Goal: Transaction & Acquisition: Book appointment/travel/reservation

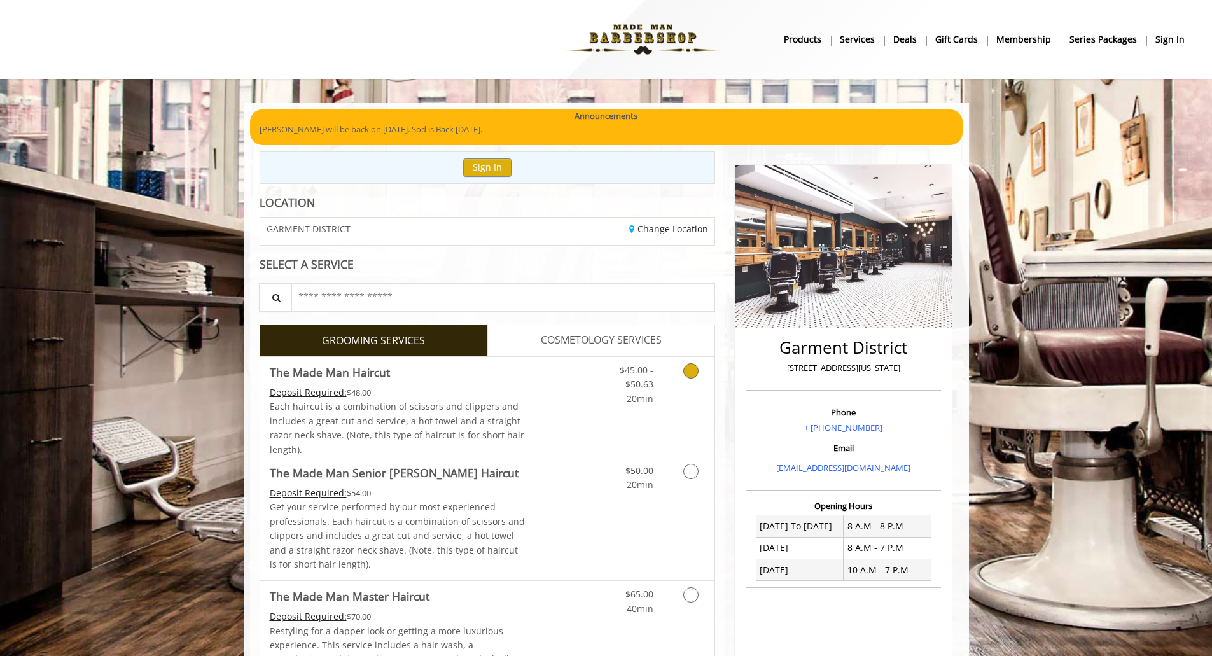
click at [497, 370] on span "The Made Man Haircut" at bounding box center [398, 372] width 256 height 18
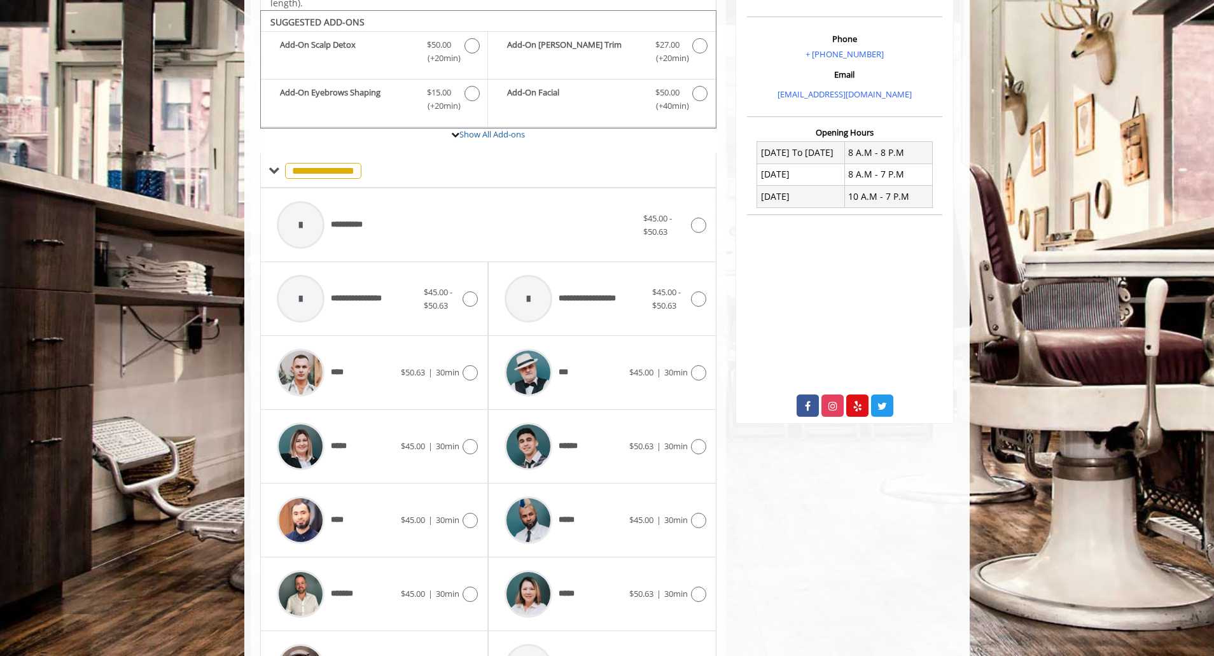
scroll to position [384, 0]
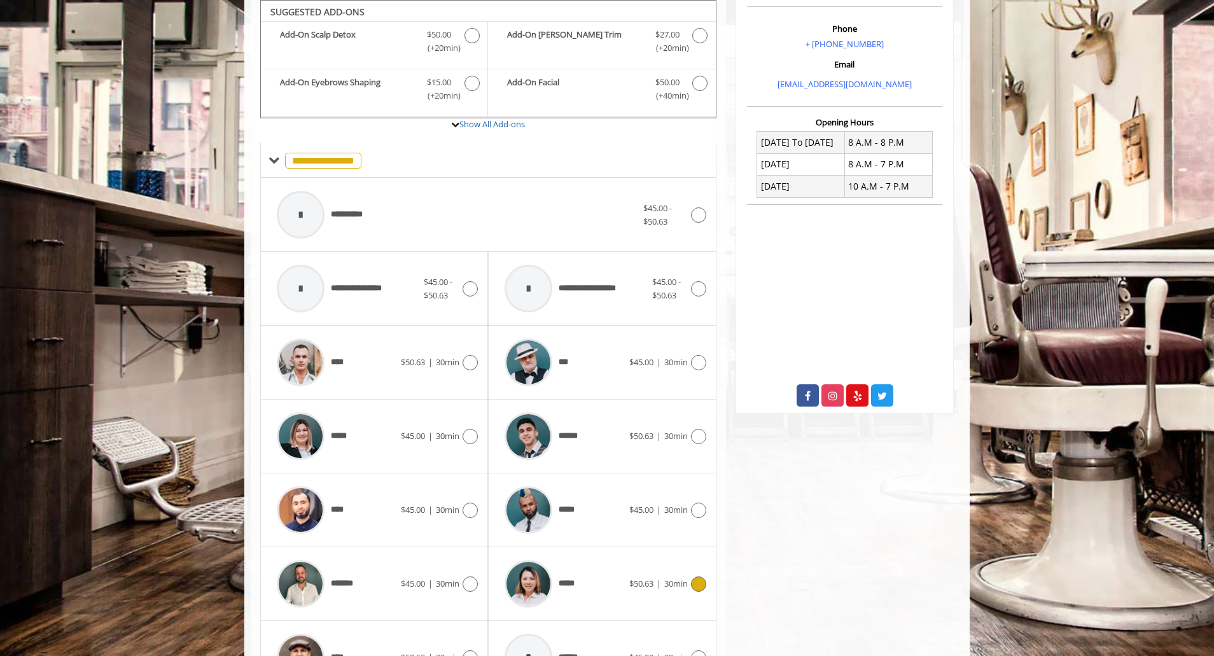
click at [586, 585] on div "*****" at bounding box center [563, 583] width 130 height 60
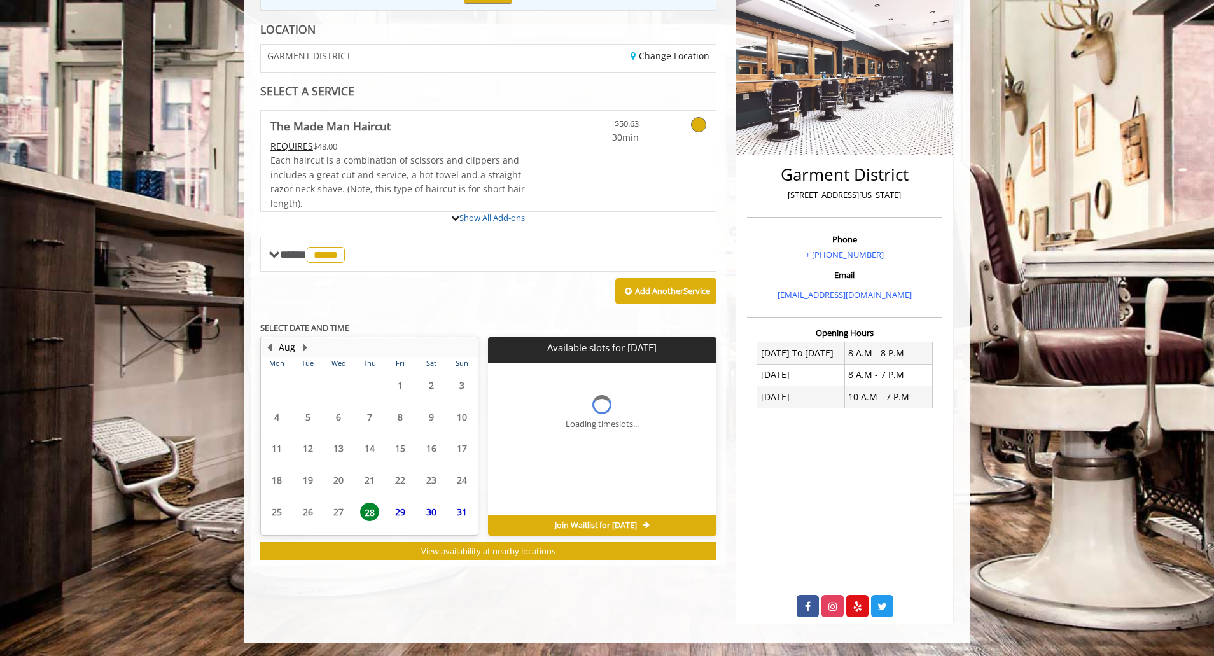
scroll to position [232, 0]
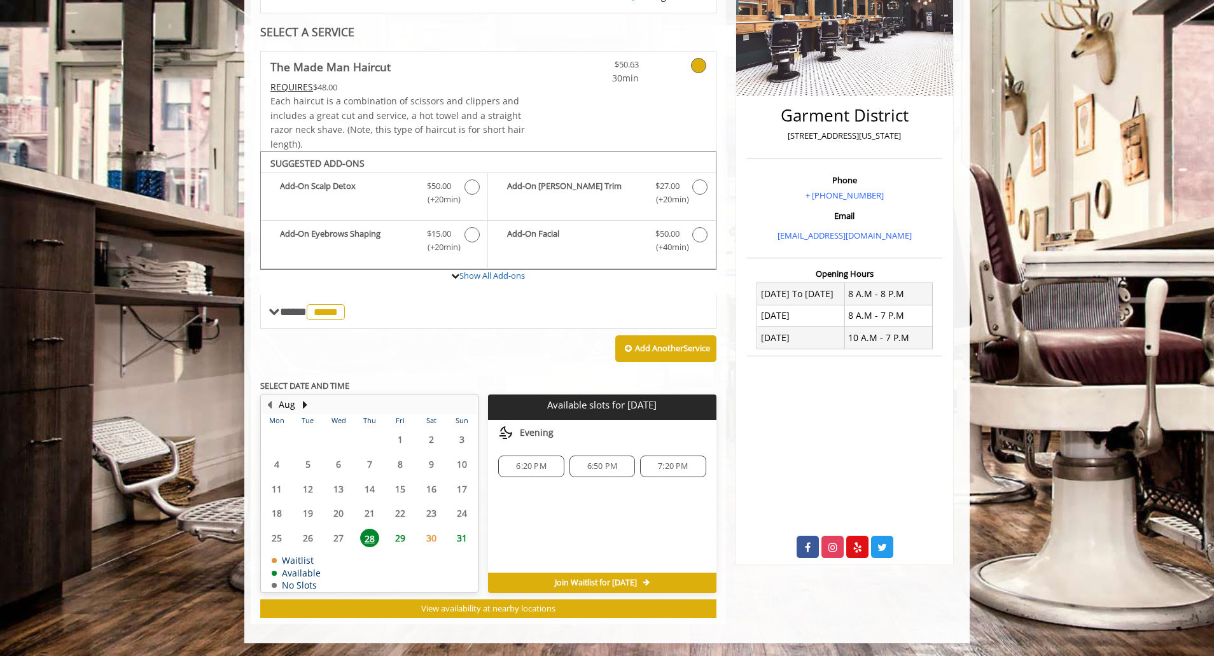
click at [539, 470] on span "6:20 PM" at bounding box center [531, 466] width 30 height 10
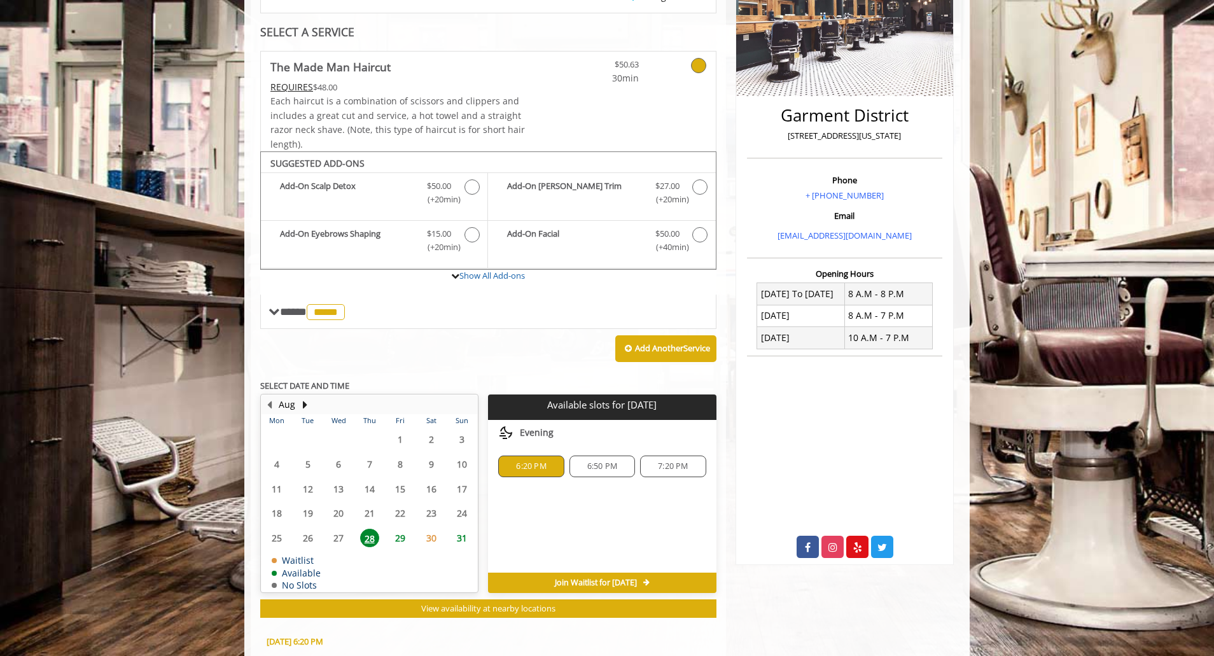
scroll to position [462, 0]
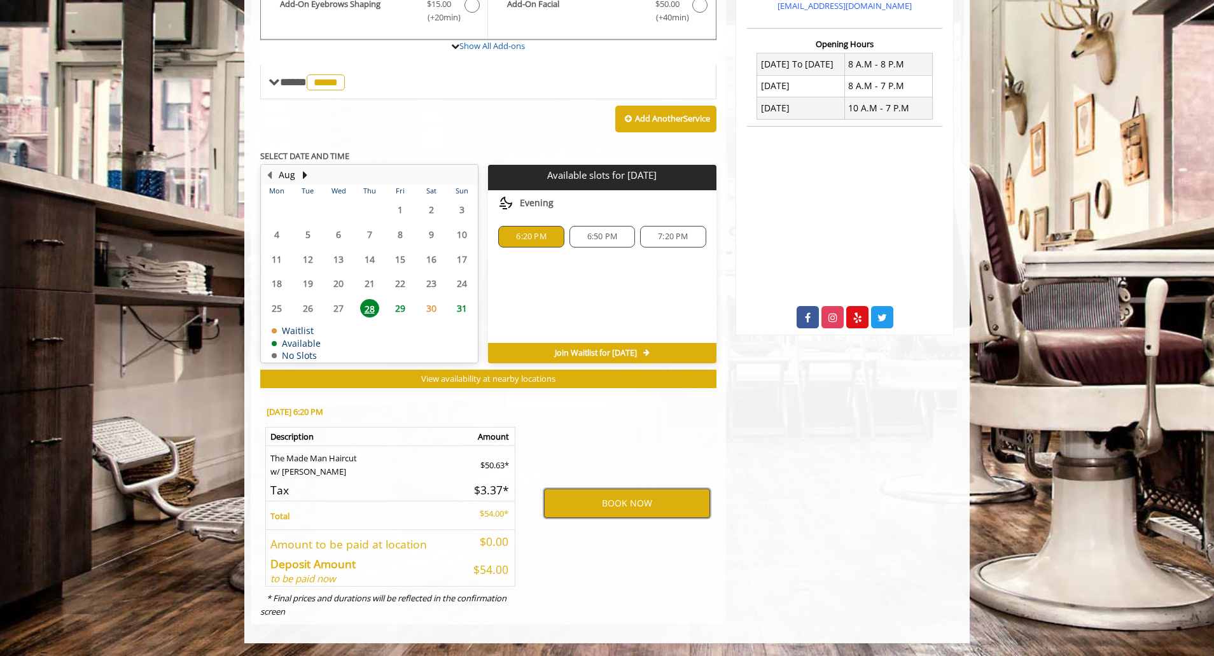
click at [641, 512] on button "BOOK NOW" at bounding box center [627, 503] width 166 height 29
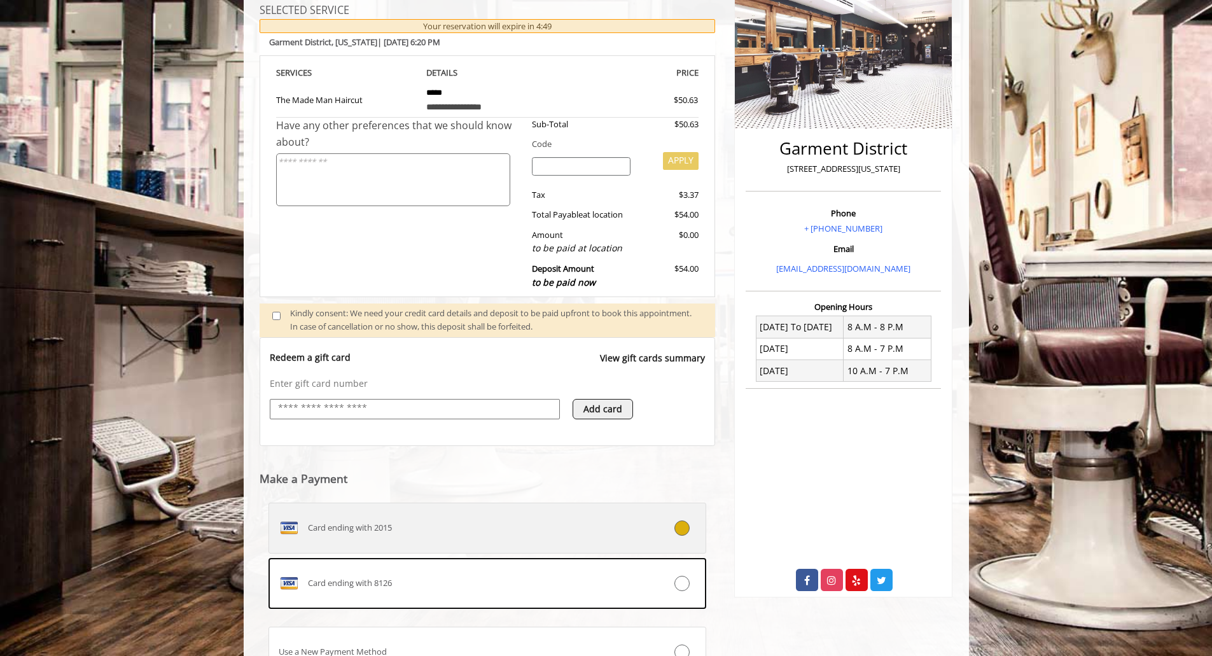
scroll to position [150, 0]
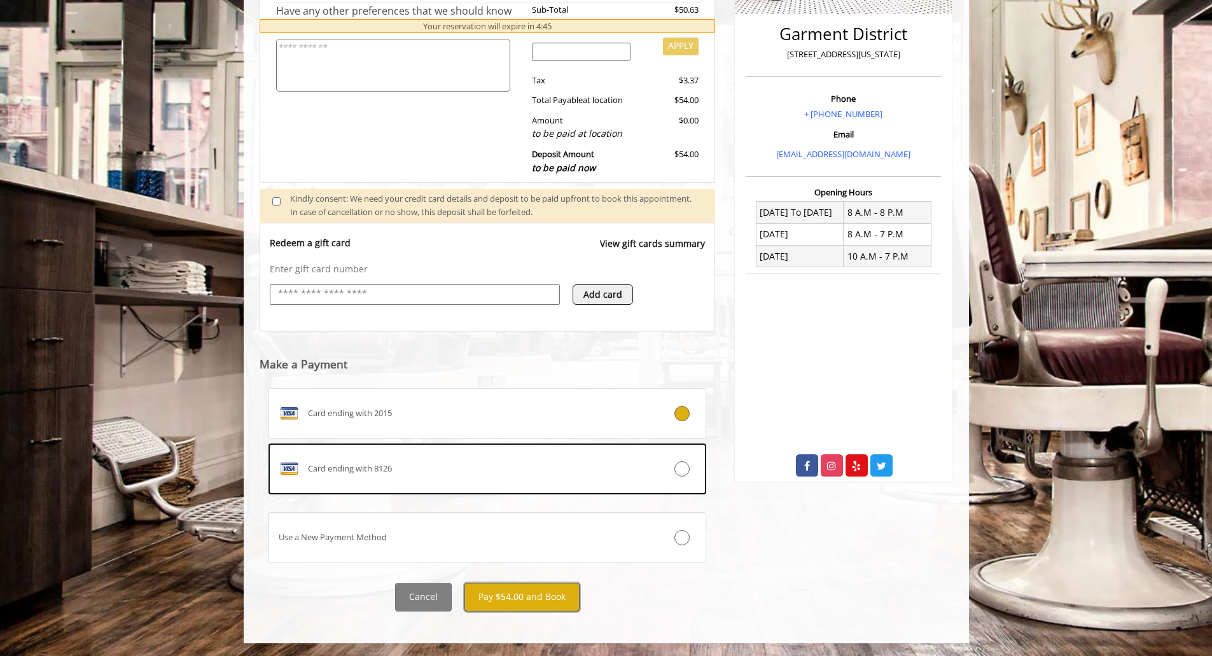
click at [543, 605] on button "Pay $54.00 and Book" at bounding box center [521, 597] width 115 height 29
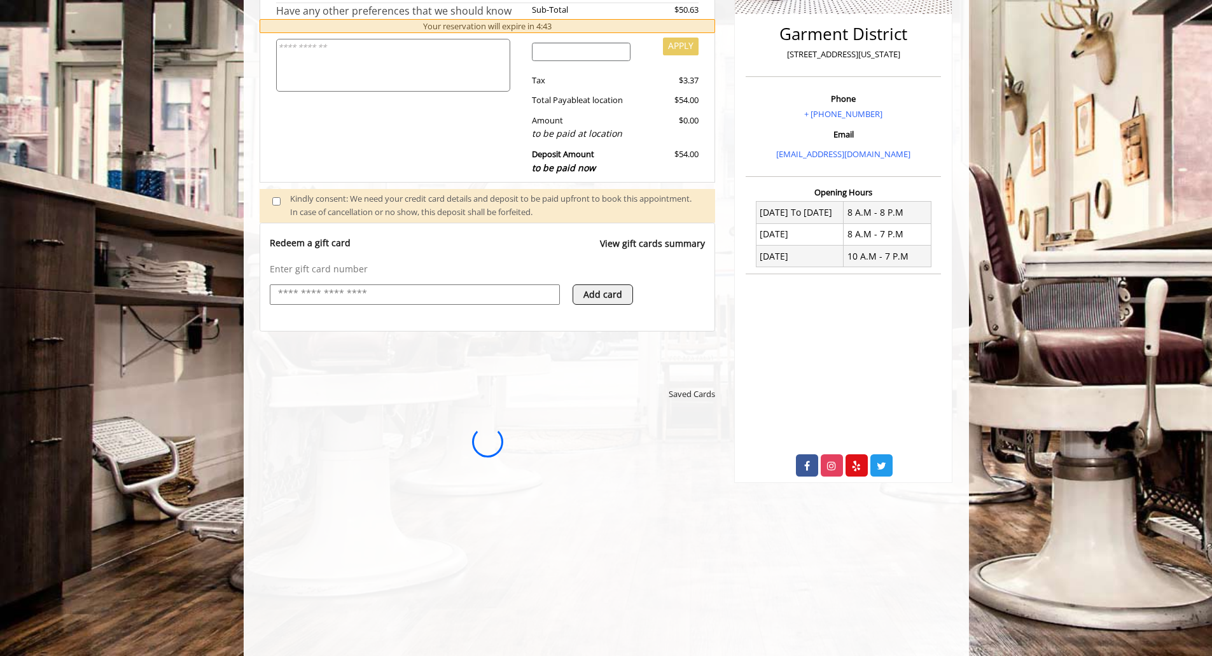
scroll to position [0, 0]
